Goal: Task Accomplishment & Management: Complete application form

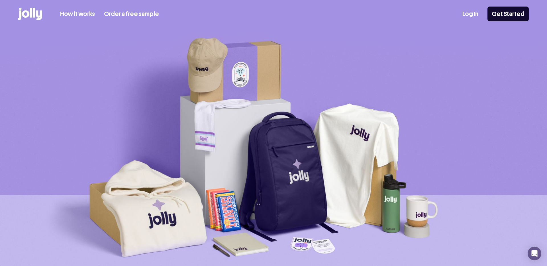
click at [477, 12] on link "Log In" at bounding box center [471, 13] width 16 height 9
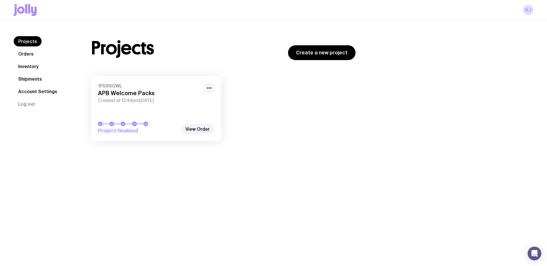
click at [136, 103] on link "1PS88QWL APB Welcome Packs Created at 12:44pm[DATE] Project finalised" at bounding box center [156, 108] width 130 height 65
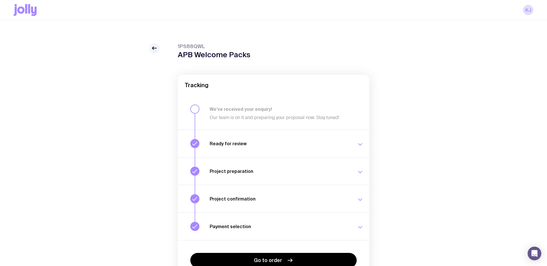
scroll to position [37, 0]
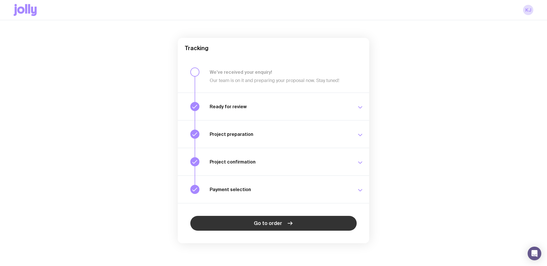
click at [244, 223] on link "Go to order" at bounding box center [273, 223] width 166 height 15
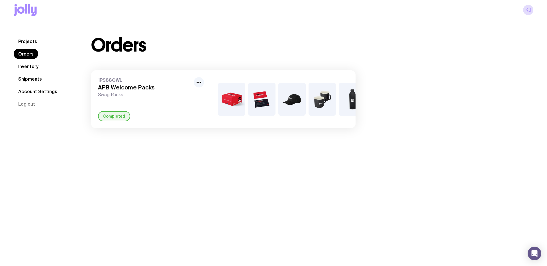
click at [32, 68] on link "Inventory" at bounding box center [28, 66] width 29 height 10
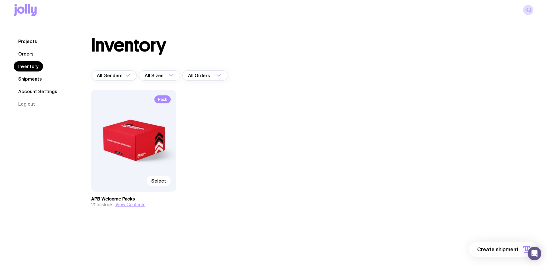
click at [30, 79] on link "Shipments" at bounding box center [30, 79] width 33 height 10
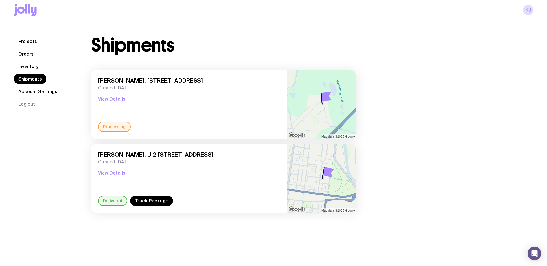
click at [32, 72] on nav "Projects Orders Inventory Shipments Account Settings Log out" at bounding box center [46, 72] width 64 height 73
click at [32, 66] on link "Inventory" at bounding box center [28, 66] width 29 height 10
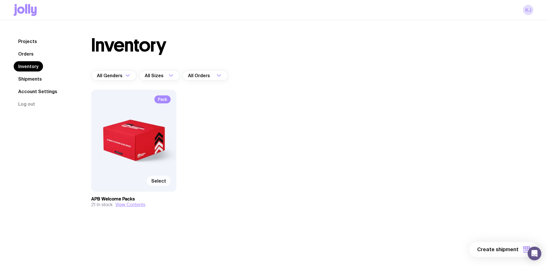
click at [160, 182] on span "Select" at bounding box center [158, 181] width 15 height 6
click at [0, 0] on input "Select" at bounding box center [0, 0] width 0 height 0
click at [506, 248] on span "1 item" at bounding box center [512, 249] width 14 height 7
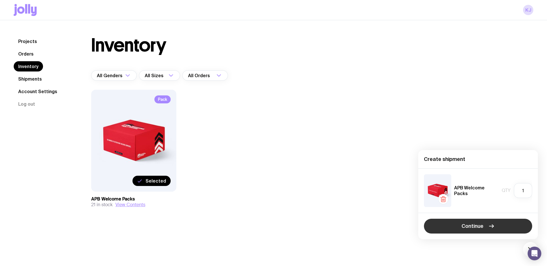
click at [495, 226] on button "Continue" at bounding box center [478, 226] width 108 height 15
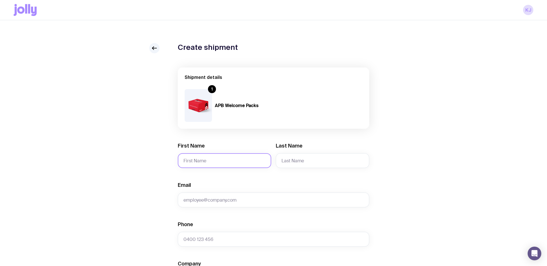
click at [224, 164] on input "First Name" at bounding box center [225, 160] width 94 height 15
paste input "tya"
type input "Aditya"
paste input "[PERSON_NAME]"
type input "[PERSON_NAME]"
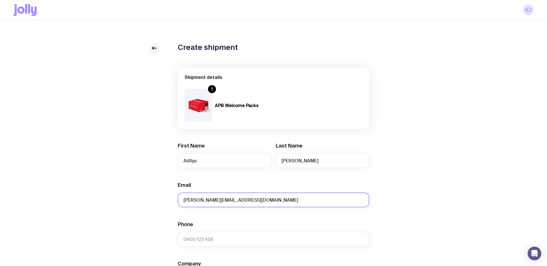
type input "[PERSON_NAME][EMAIL_ADDRESS][DOMAIN_NAME]"
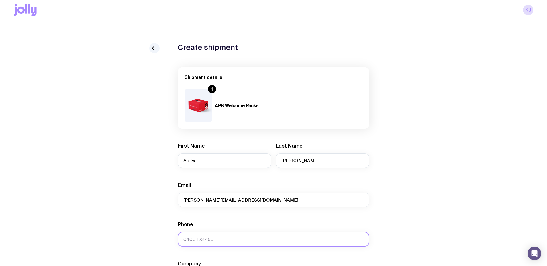
paste input "0409353536"
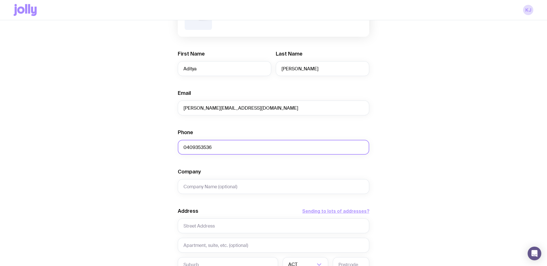
scroll to position [92, 0]
type input "0409353536"
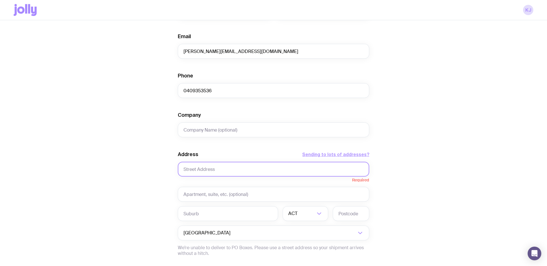
paste input "[STREET_ADDRESS]"
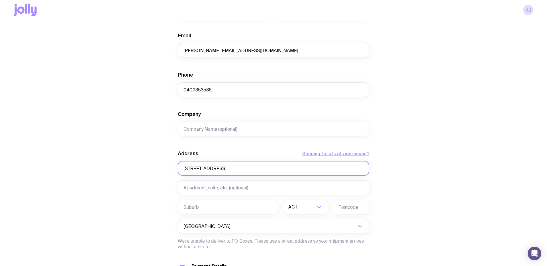
type input "[STREET_ADDRESS]"
paste input "Woodcroft"
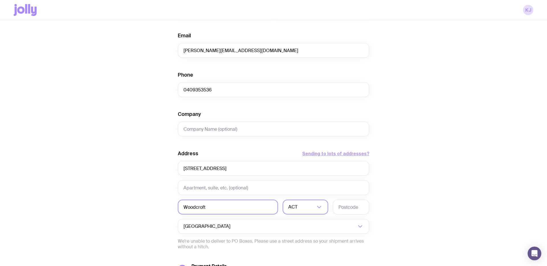
type input "Woodcroft"
click at [297, 206] on div "ACT" at bounding box center [299, 207] width 33 height 15
click at [300, 240] on li "[GEOGRAPHIC_DATA]" at bounding box center [305, 237] width 45 height 12
click at [353, 210] on input "text" at bounding box center [351, 207] width 36 height 15
paste input "2767"
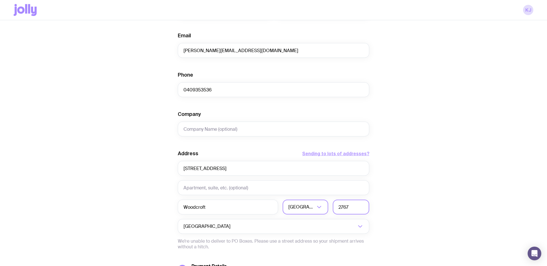
scroll to position [210, 0]
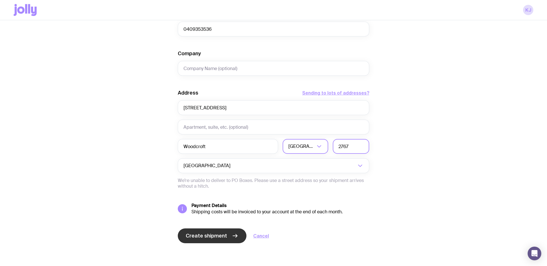
type input "2767"
click at [200, 236] on span "Create shipment" at bounding box center [206, 236] width 41 height 7
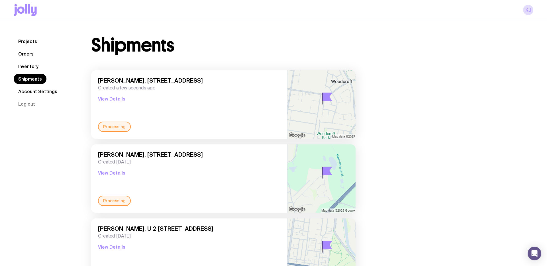
scroll to position [0, 0]
